Goal: Task Accomplishment & Management: Manage account settings

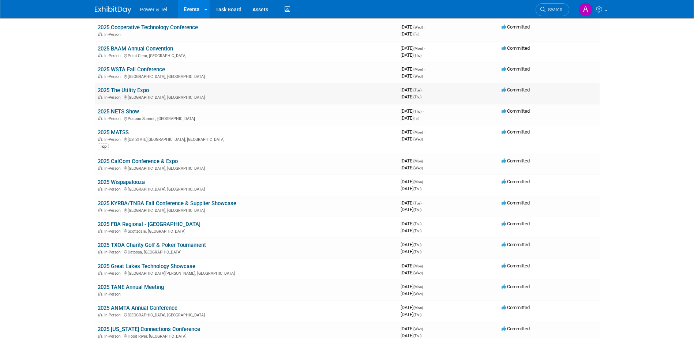
click at [134, 91] on link "2025 The Utility Expo" at bounding box center [123, 90] width 51 height 7
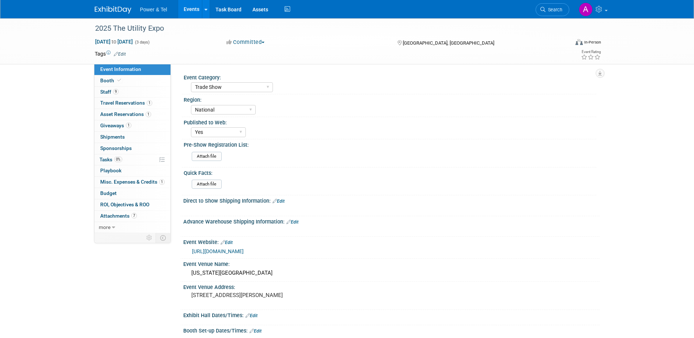
select select "Trade Show"
select select "National"
select select "Yes"
click at [144, 180] on span "Misc. Expenses & Credits 1" at bounding box center [132, 182] width 64 height 6
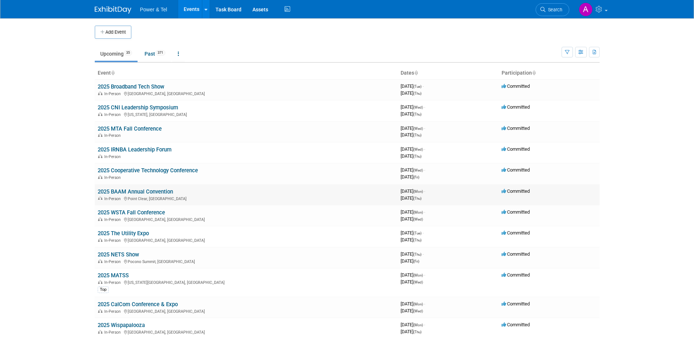
scroll to position [16, 0]
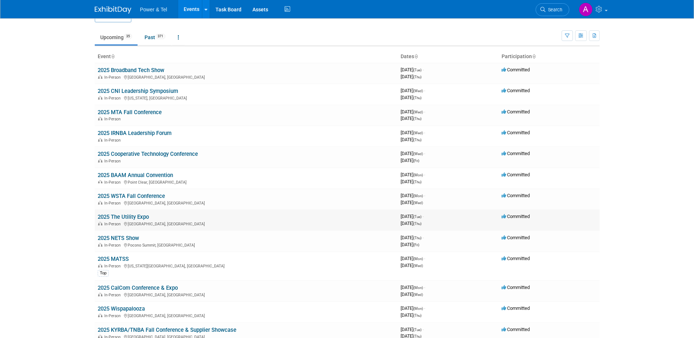
click at [131, 214] on link "2025 The Utility Expo" at bounding box center [123, 217] width 51 height 7
click at [151, 36] on link "Past 371" at bounding box center [155, 37] width 32 height 14
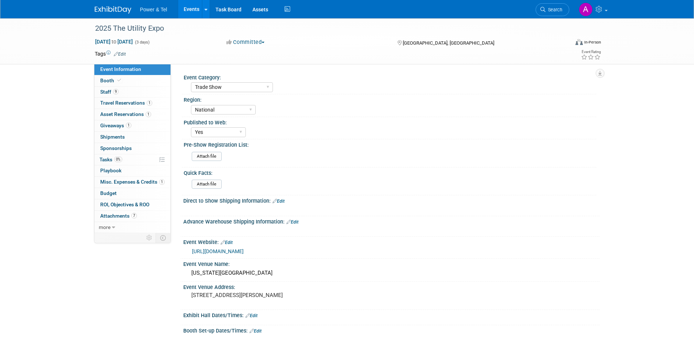
select select "Trade Show"
select select "National"
select select "Yes"
click at [142, 81] on link "Booth" at bounding box center [132, 80] width 76 height 11
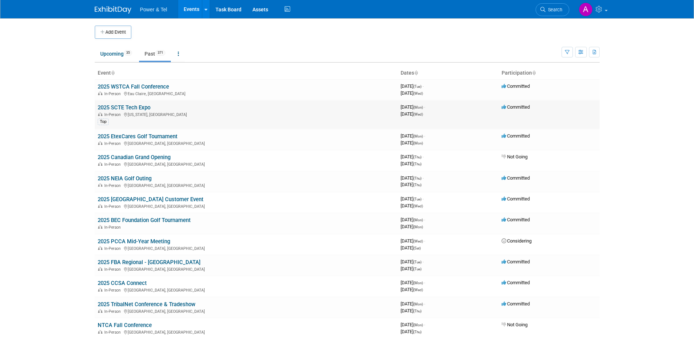
click at [136, 104] on td "2025 SCTE Tech Expo In-Person Washington, DC Top" at bounding box center [246, 114] width 303 height 29
click at [135, 106] on link "2025 SCTE Tech Expo" at bounding box center [124, 107] width 53 height 7
click at [116, 55] on link "Upcoming 35" at bounding box center [116, 54] width 43 height 14
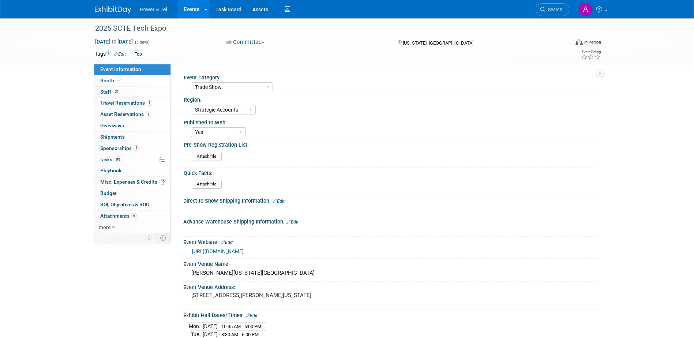
select select "Trade Show"
select select "Strategic Accounts"
select select "Yes"
click at [136, 185] on link "12 Misc. Expenses & Credits 12" at bounding box center [132, 182] width 76 height 11
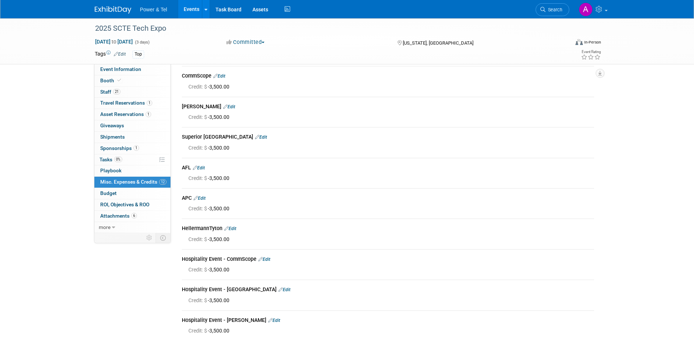
scroll to position [59, 0]
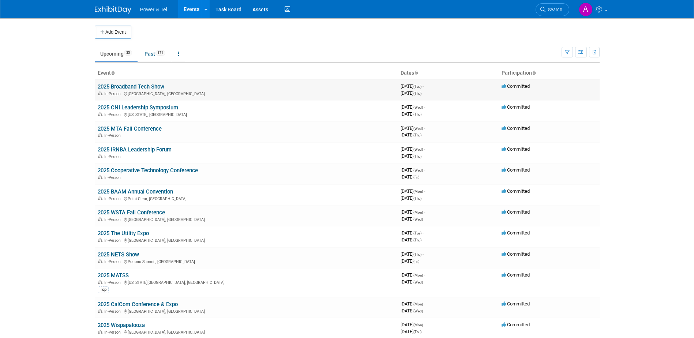
click at [150, 87] on link "2025 Broadband Tech Show" at bounding box center [131, 86] width 67 height 7
click at [147, 105] on link "2025 CNI Leadership Symposium" at bounding box center [138, 107] width 80 height 7
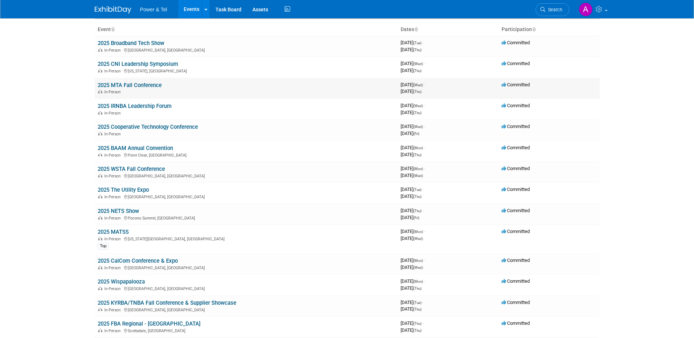
scroll to position [44, 0]
click at [154, 84] on link "2025 MTA Fall Conference" at bounding box center [130, 85] width 64 height 7
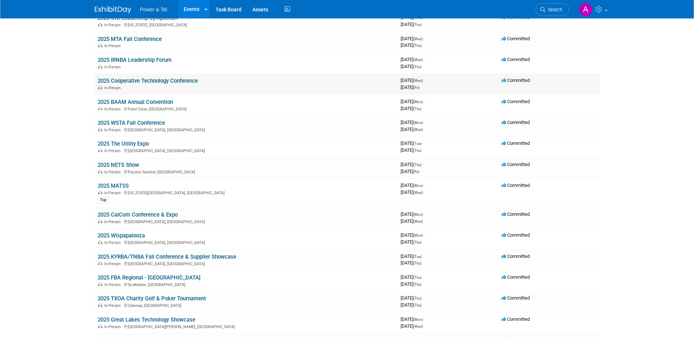
scroll to position [90, 0]
click at [140, 142] on link "2025 The Utility Expo" at bounding box center [123, 143] width 51 height 7
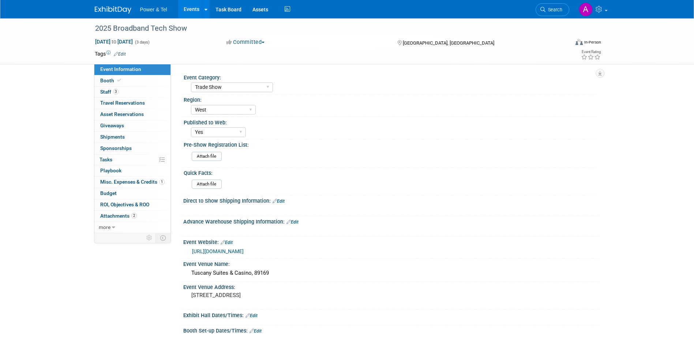
select select "Trade Show"
select select "West"
select select "Yes"
click at [134, 91] on link "3 Staff 3" at bounding box center [132, 92] width 76 height 11
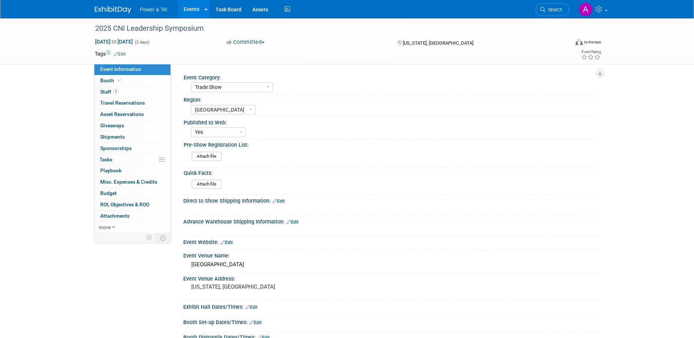
select select "Trade Show"
select select "[GEOGRAPHIC_DATA]"
select select "Yes"
click at [134, 91] on link "1 Staff 1" at bounding box center [132, 92] width 76 height 11
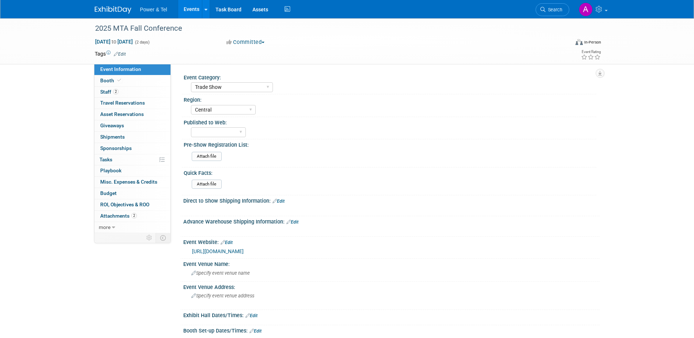
select select "Trade Show"
select select "Central"
click at [146, 91] on link "2 Staff 2" at bounding box center [132, 92] width 76 height 11
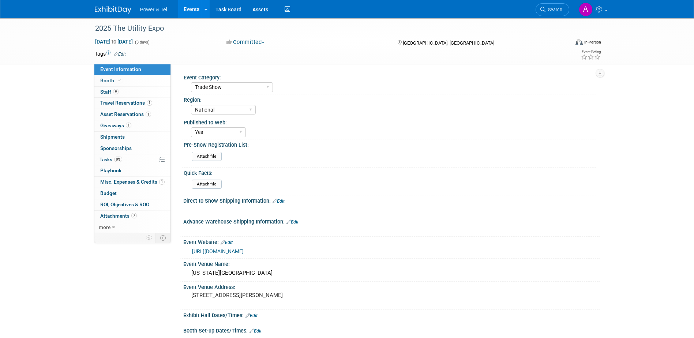
select select "Trade Show"
select select "National"
select select "Yes"
click at [132, 88] on link "9 Staff 9" at bounding box center [132, 92] width 76 height 11
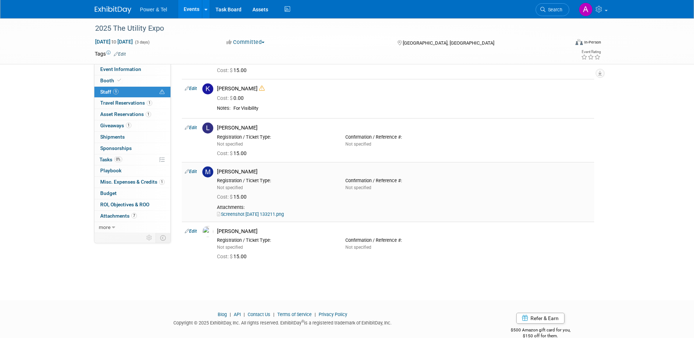
scroll to position [246, 0]
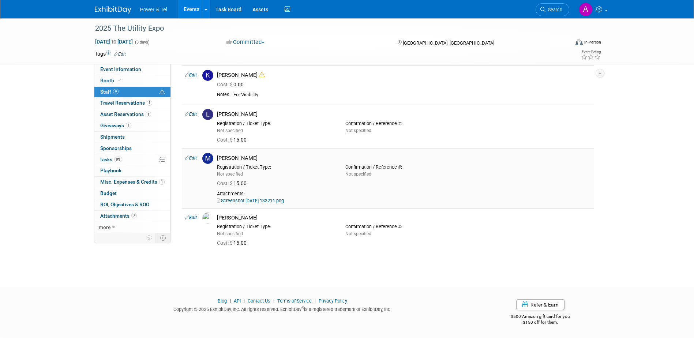
click at [265, 198] on link "Screenshot [DATE] 133211.png" at bounding box center [250, 200] width 67 height 5
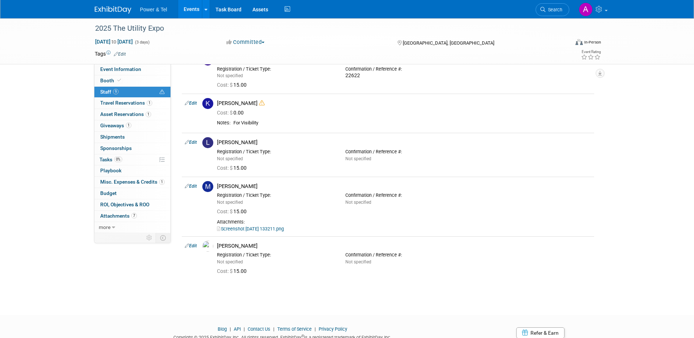
scroll to position [218, 0]
